Goal: Task Accomplishment & Management: Use online tool/utility

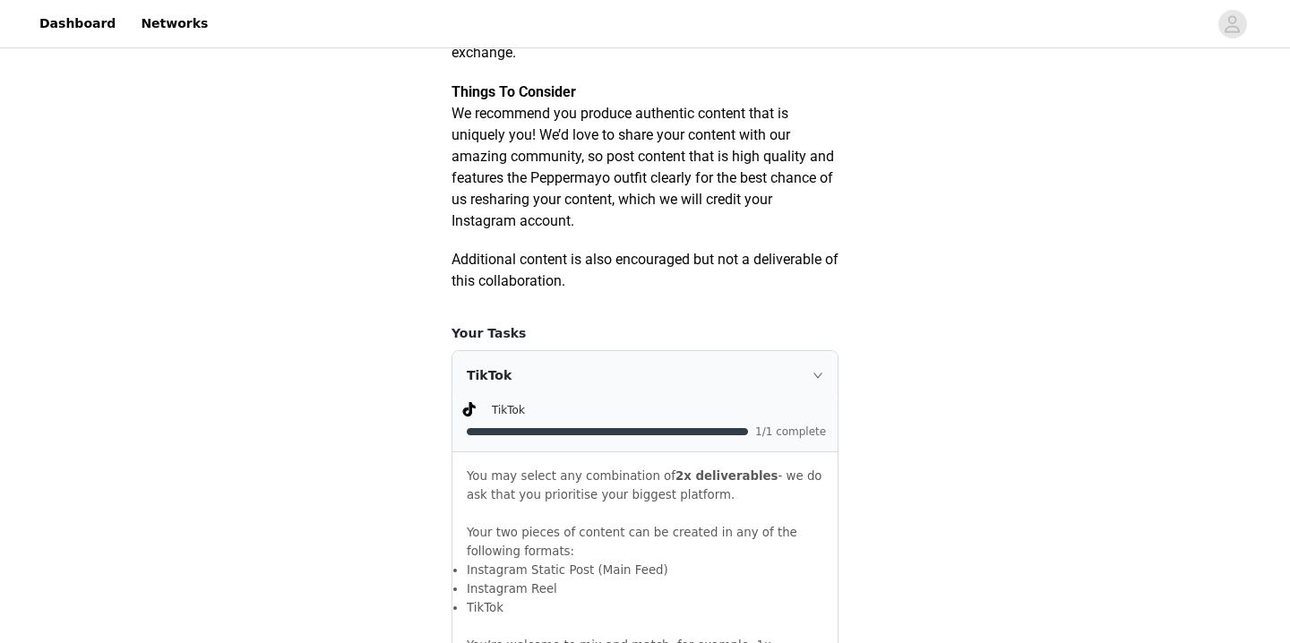
scroll to position [1283, 0]
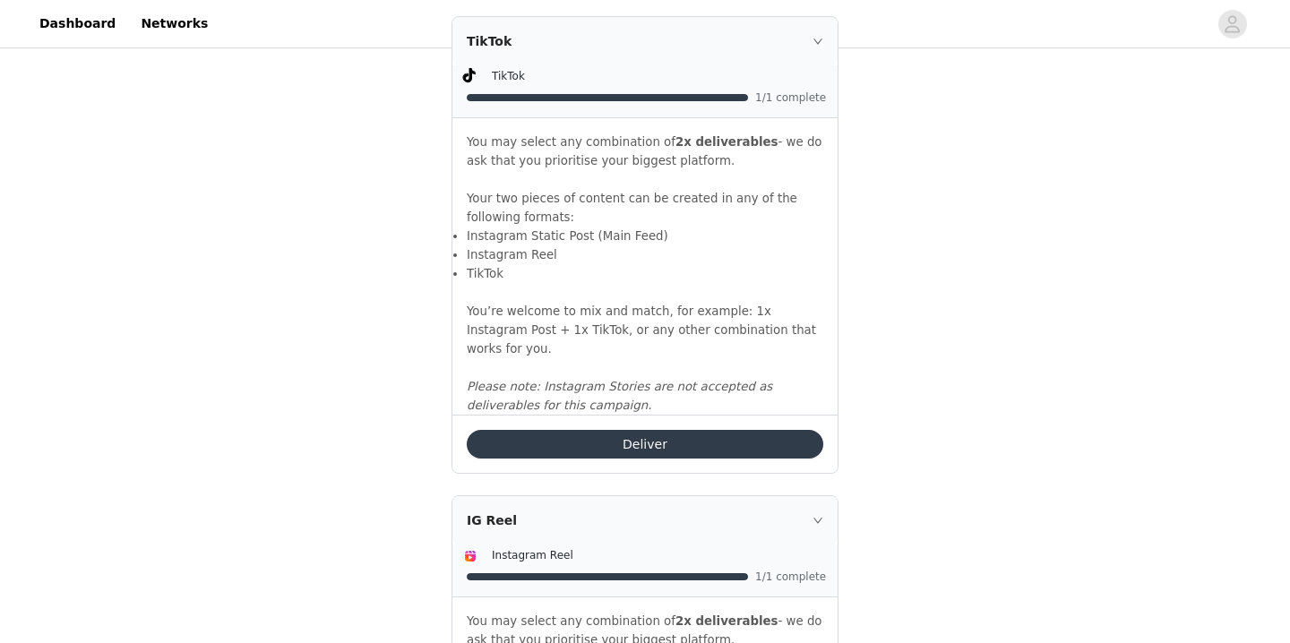
click at [663, 446] on button "Deliver" at bounding box center [645, 444] width 357 height 29
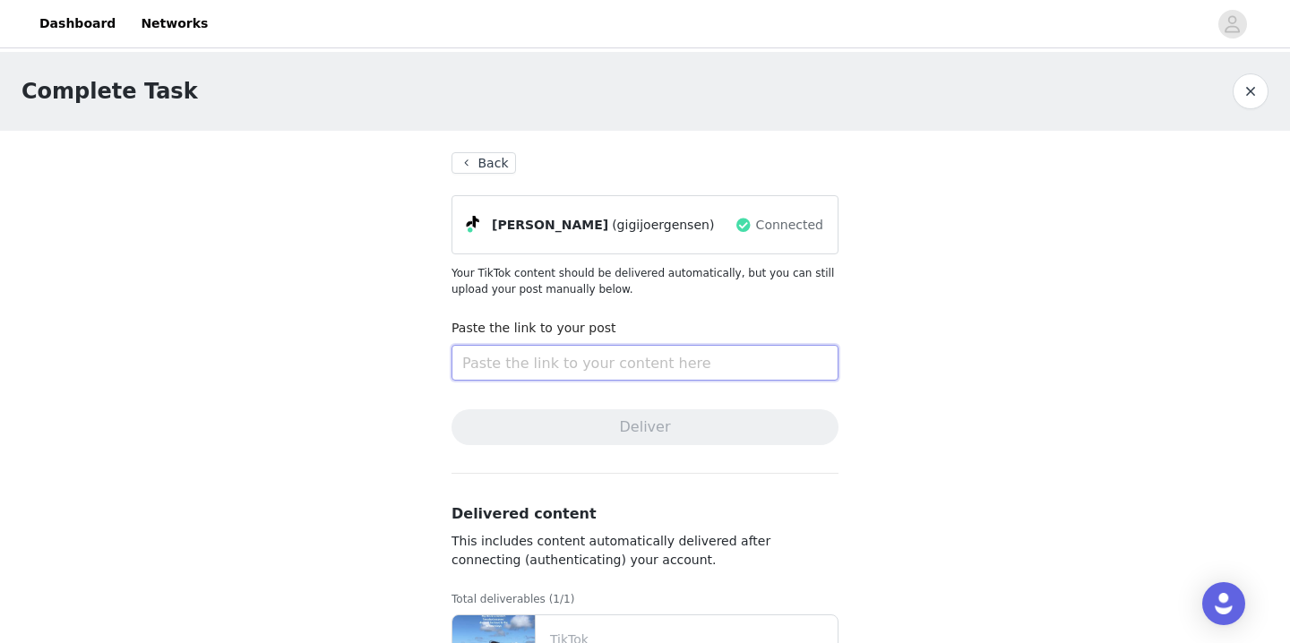
click at [523, 365] on input "text" at bounding box center [644, 363] width 387 height 36
paste input "[URL][DOMAIN_NAME]"
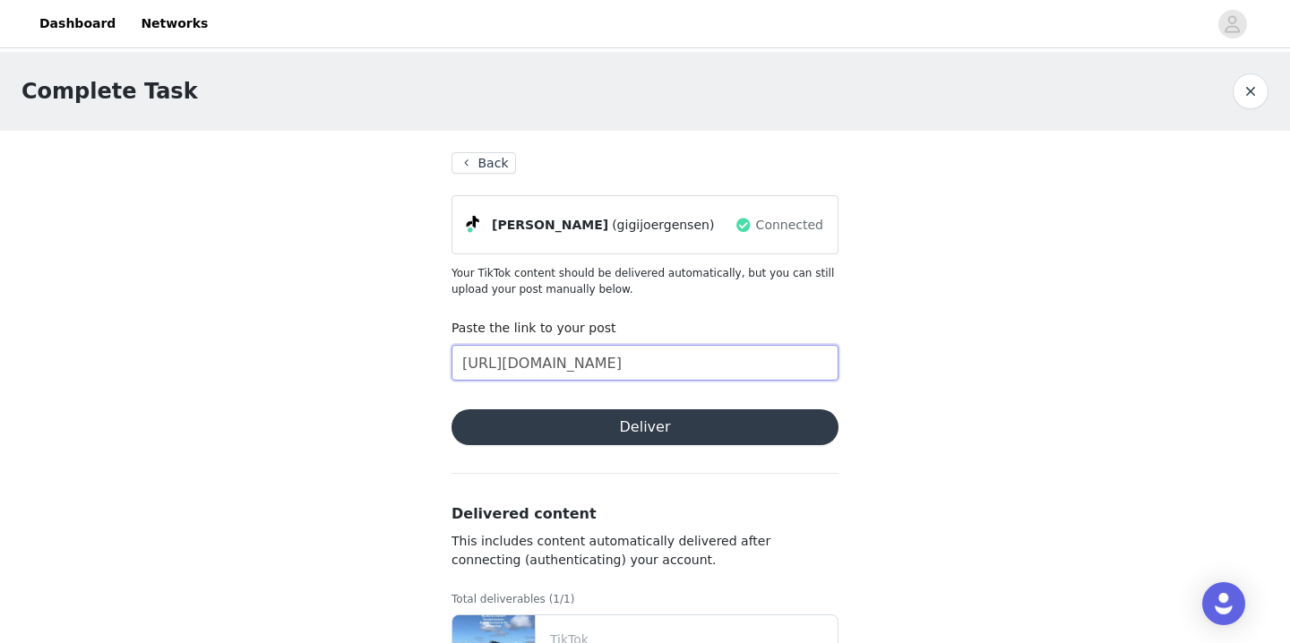
type input "[URL][DOMAIN_NAME]"
click at [597, 424] on button "Deliver" at bounding box center [644, 427] width 387 height 36
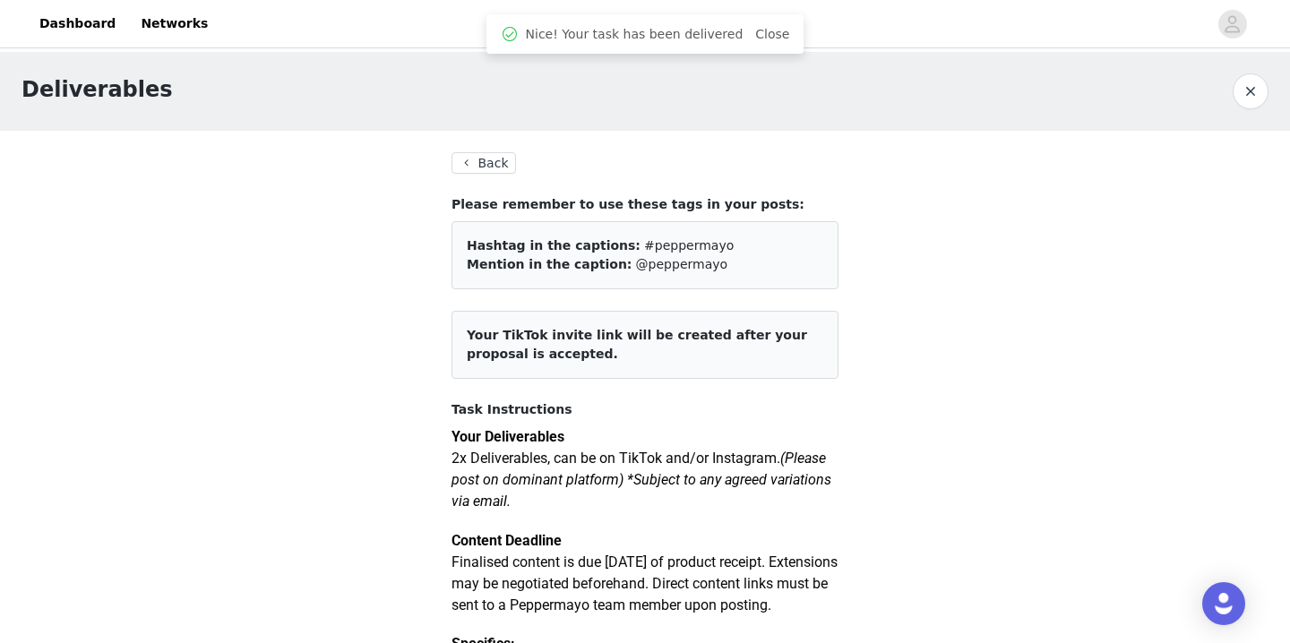
click at [478, 156] on button "Back" at bounding box center [483, 162] width 64 height 21
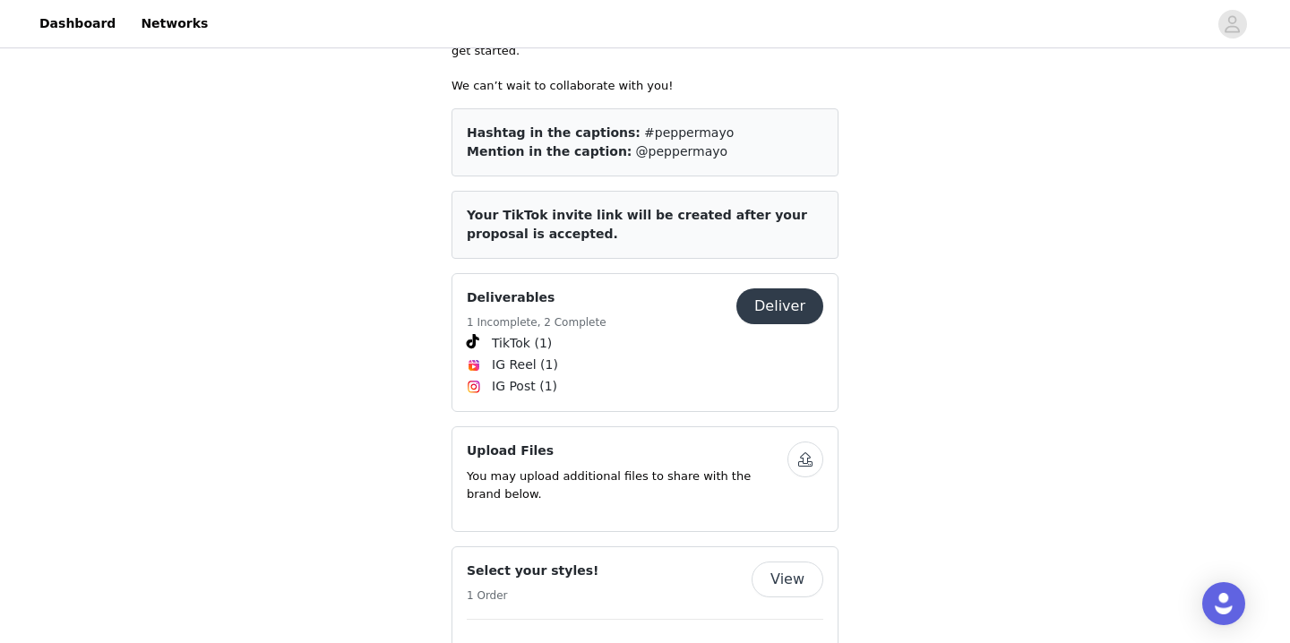
scroll to position [631, 0]
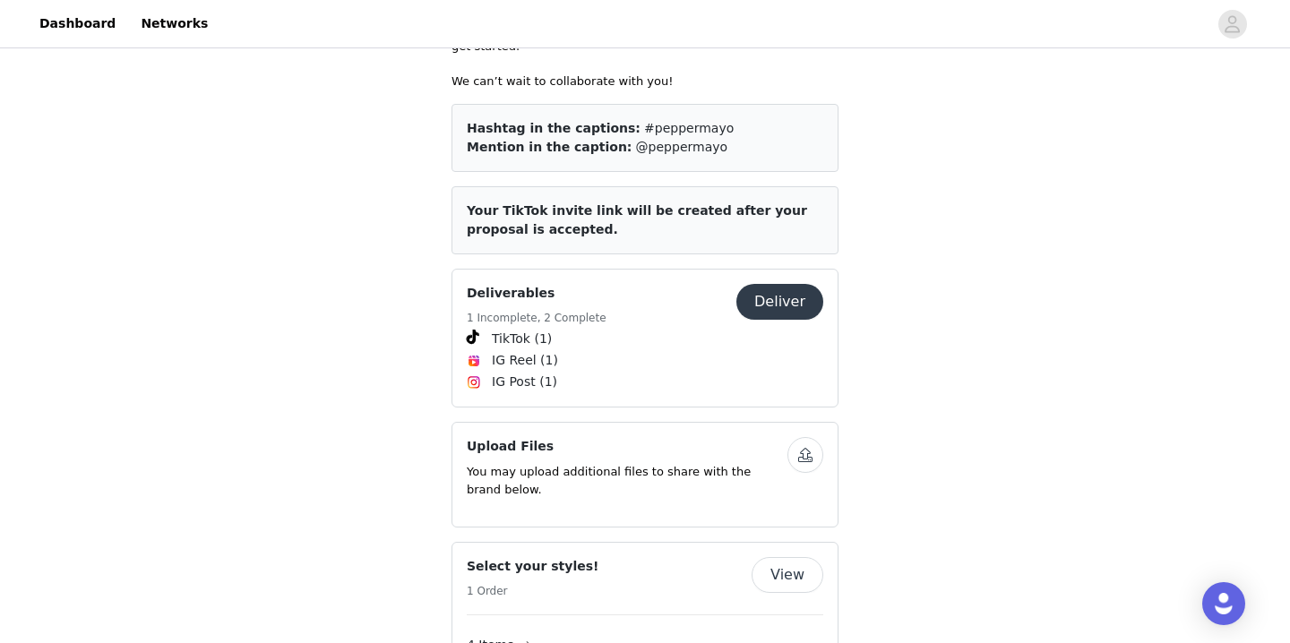
click at [763, 284] on button "Deliver" at bounding box center [779, 302] width 87 height 36
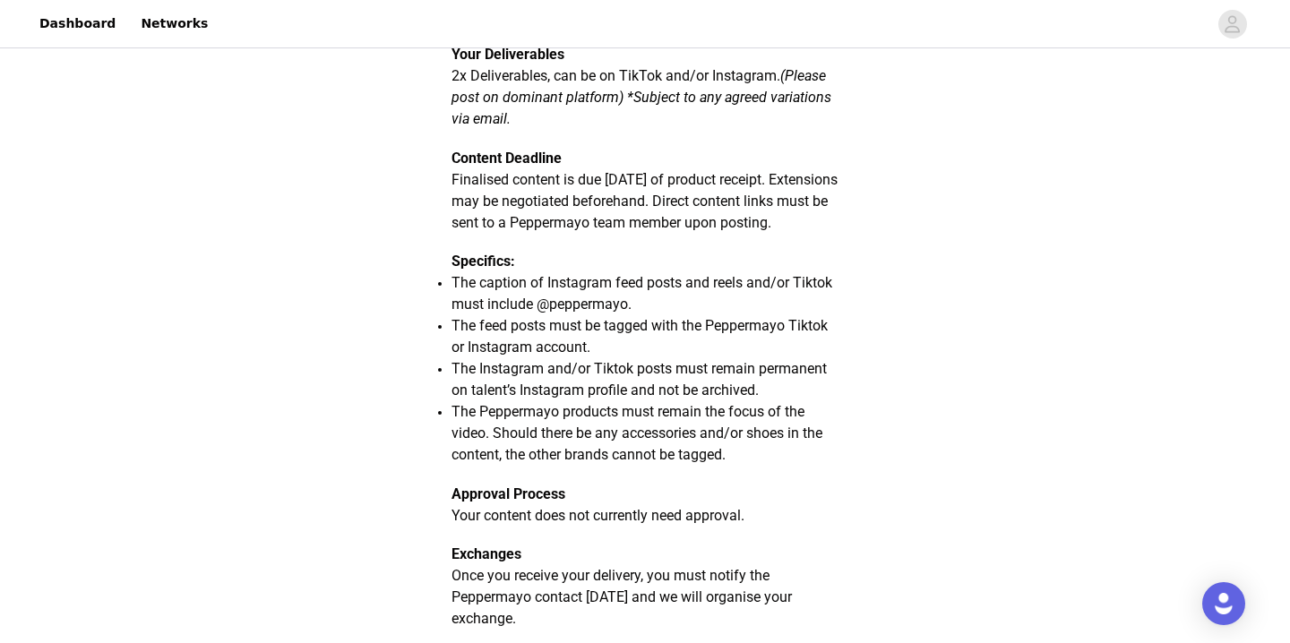
scroll to position [49, 0]
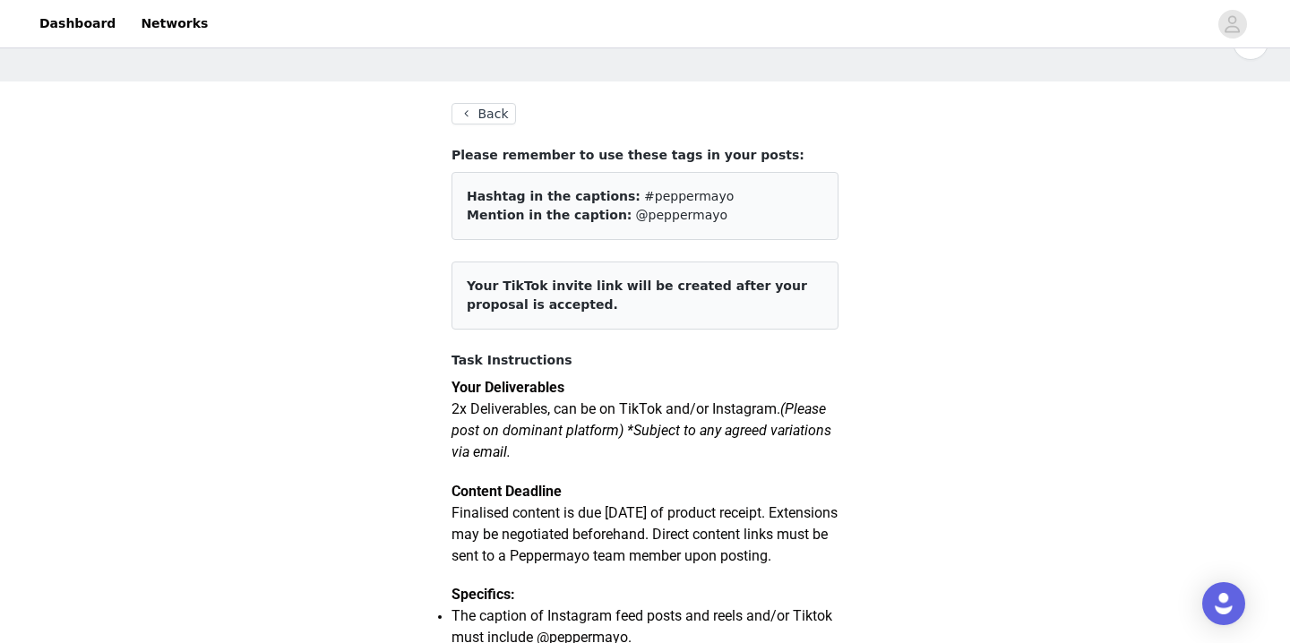
click at [485, 122] on button "Back" at bounding box center [483, 113] width 64 height 21
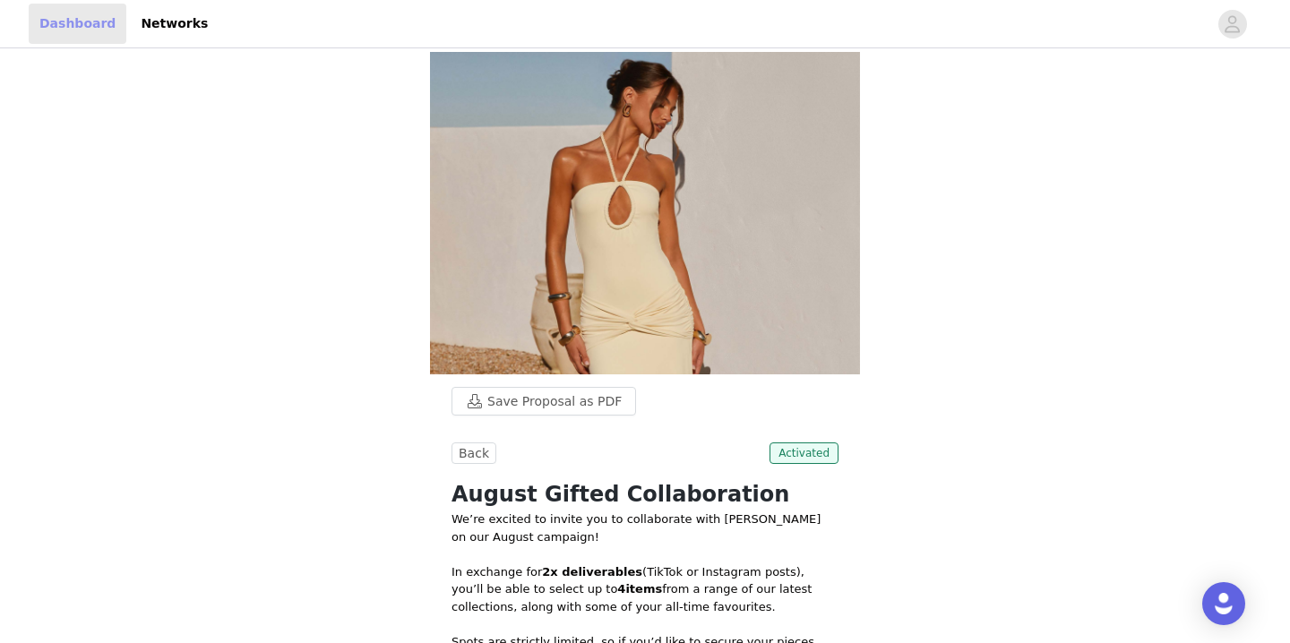
click at [78, 36] on link "Dashboard" at bounding box center [78, 24] width 98 height 40
